Goal: Information Seeking & Learning: Check status

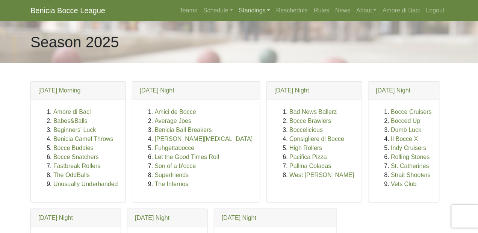
click at [244, 9] on link "Standings" at bounding box center [254, 10] width 37 height 15
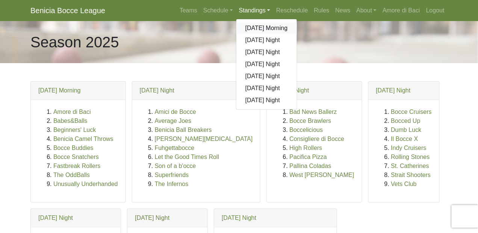
click at [249, 26] on link "[DATE] Morning" at bounding box center [267, 28] width 61 height 12
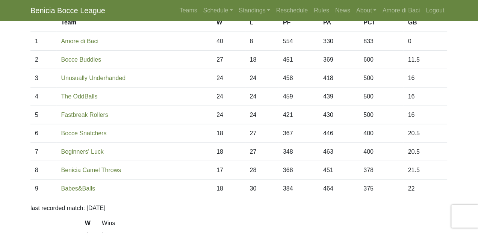
scroll to position [34, 0]
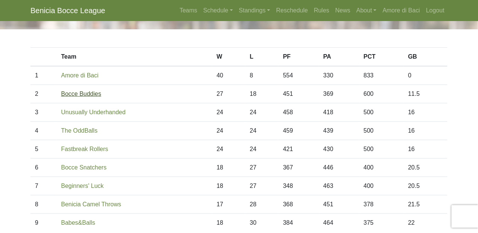
click at [91, 91] on link "Bocce Buddies" at bounding box center [81, 94] width 40 height 6
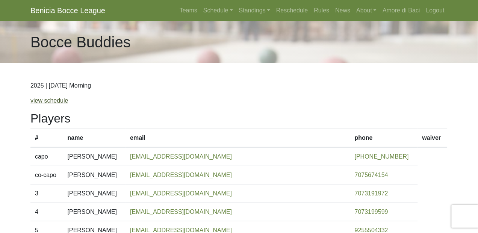
click at [60, 99] on link "view schedule" at bounding box center [49, 100] width 38 height 6
click at [246, 10] on link "Standings" at bounding box center [254, 10] width 37 height 15
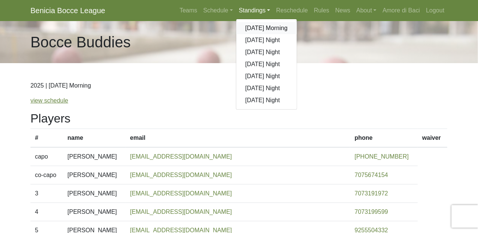
click at [249, 27] on link "[DATE] Morning" at bounding box center [267, 28] width 61 height 12
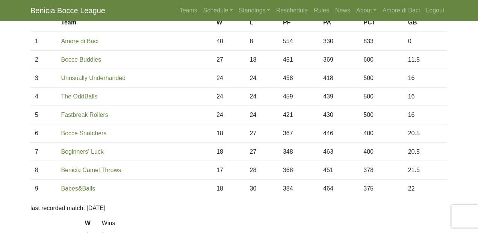
scroll to position [34, 0]
